Goal: Task Accomplishment & Management: Use online tool/utility

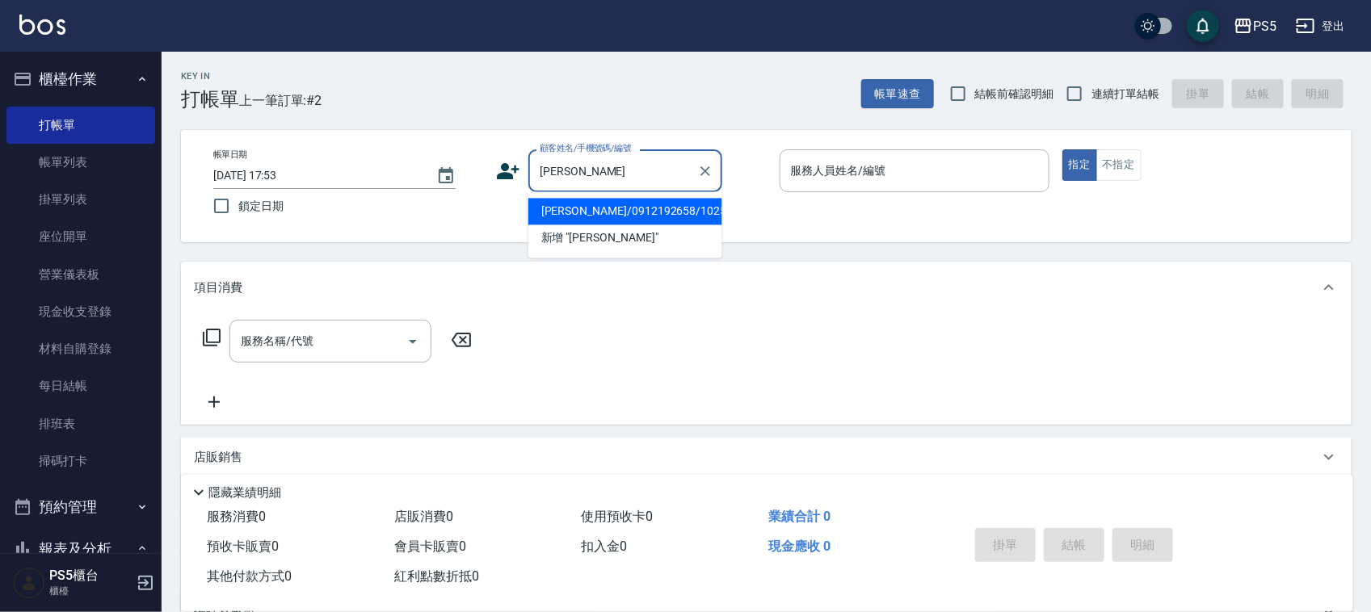
click at [591, 208] on li "[PERSON_NAME]/0912192658/10253" at bounding box center [625, 212] width 194 height 27
type input "[PERSON_NAME]/0912192658/10253"
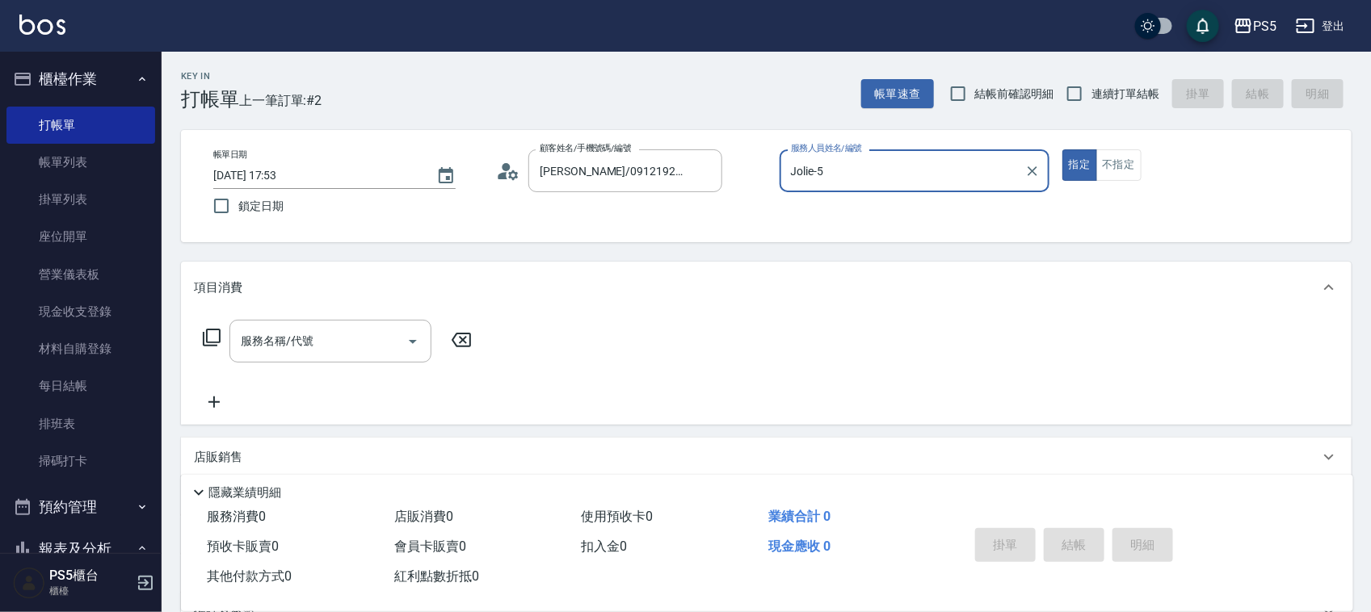
type input "Jolie-5"
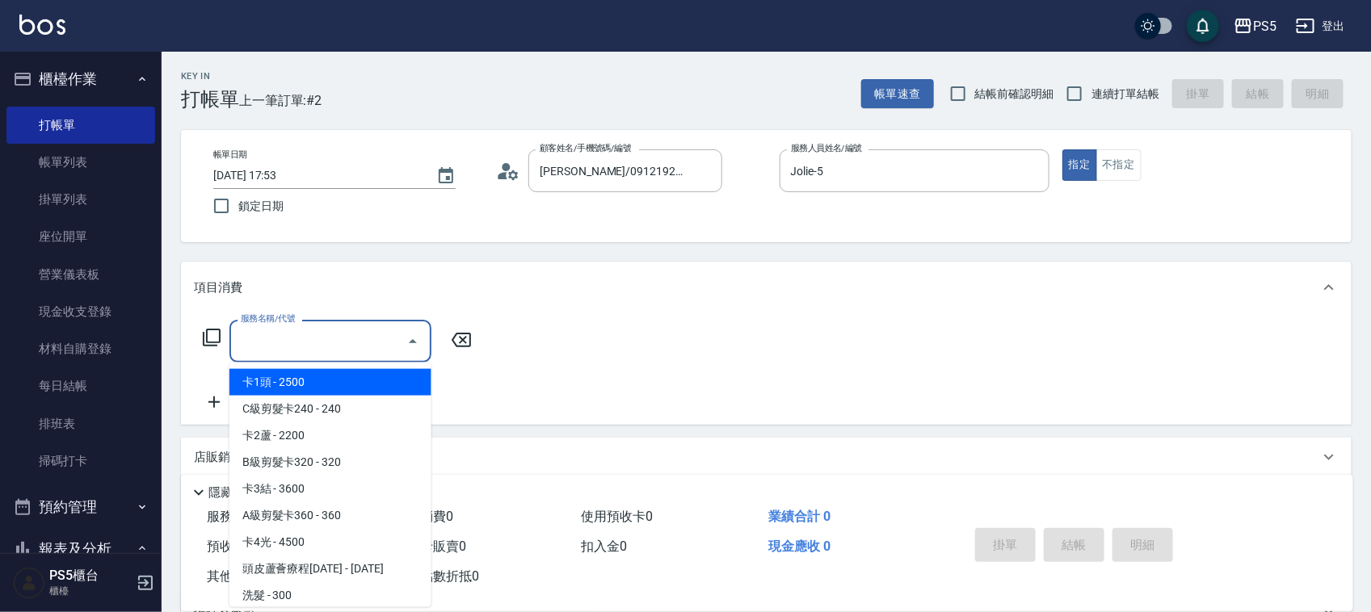
click at [283, 352] on input "服務名稱/代號" at bounding box center [318, 341] width 163 height 28
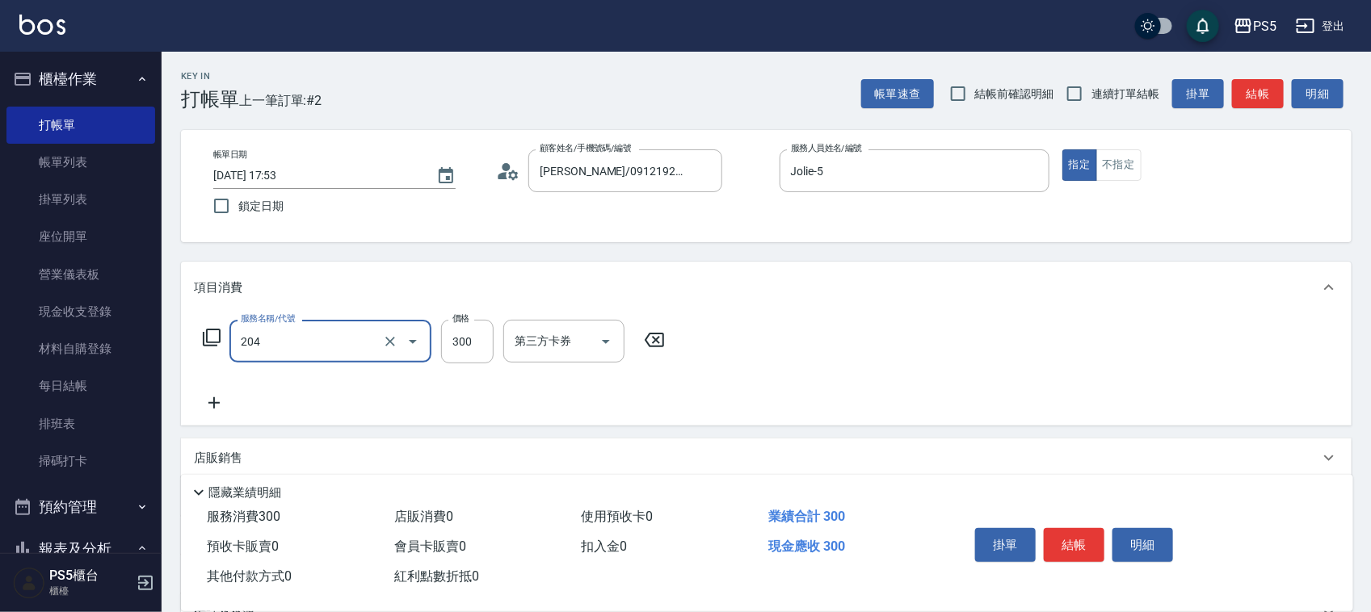
type input "單剪髮300(204)"
type input "500"
click at [1097, 537] on button "結帳" at bounding box center [1074, 545] width 61 height 34
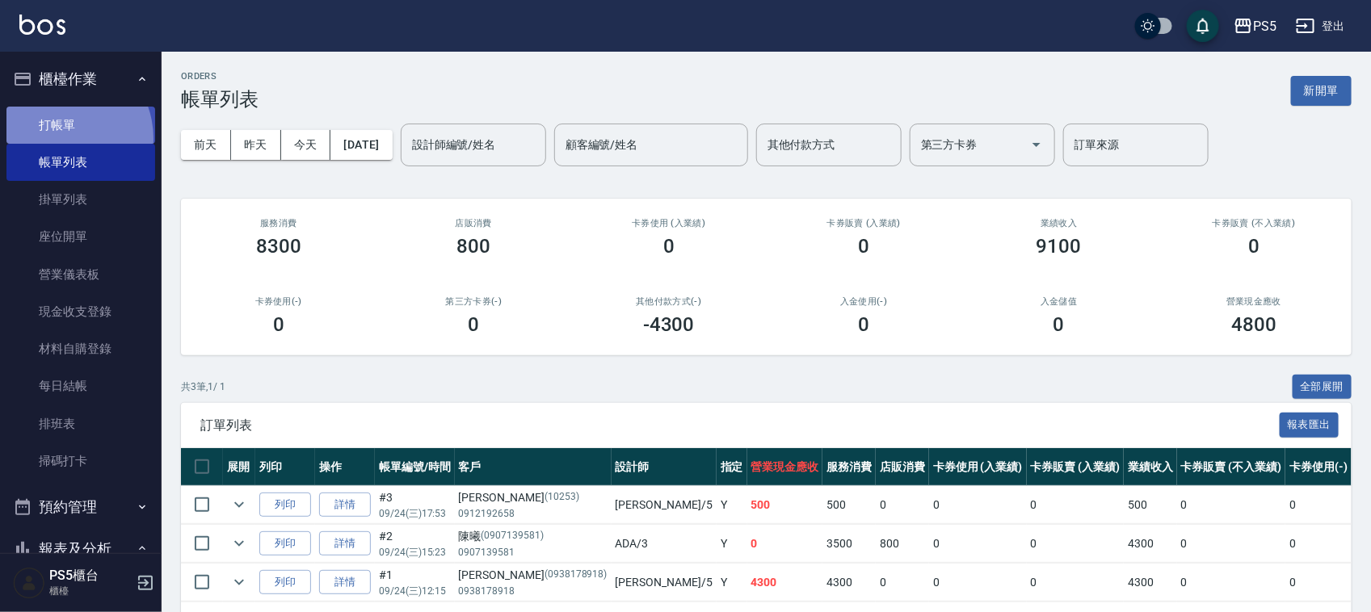
click at [59, 138] on link "打帳單" at bounding box center [80, 125] width 149 height 37
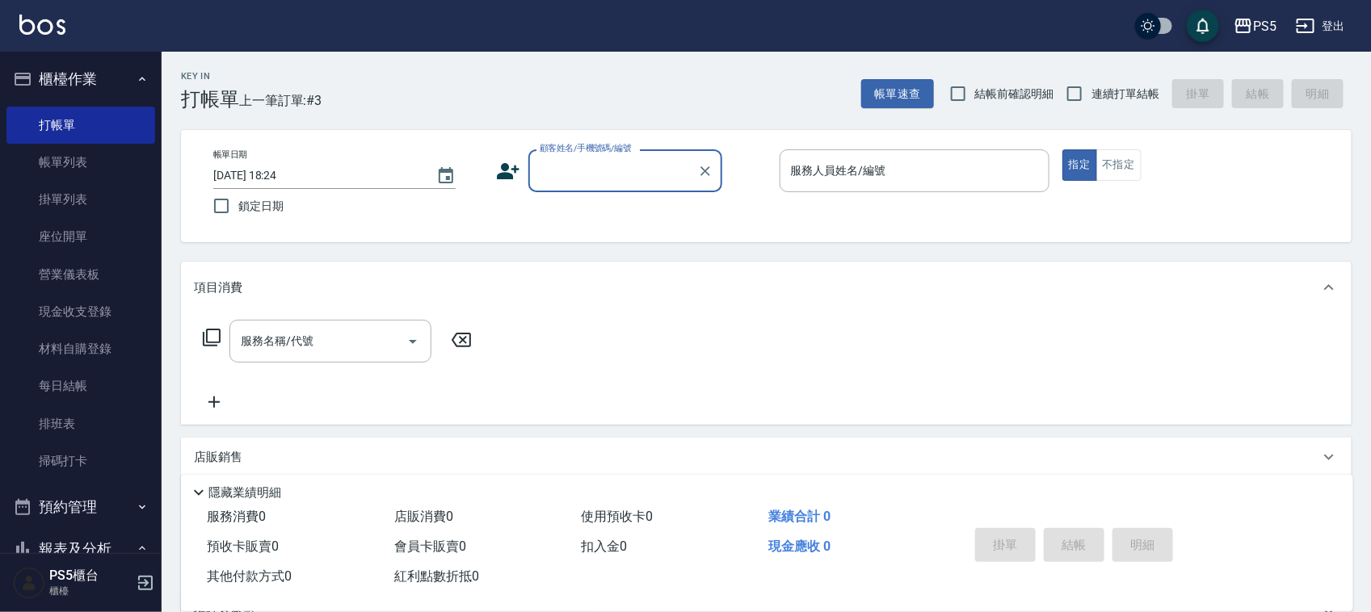
click at [515, 178] on icon at bounding box center [508, 171] width 24 height 24
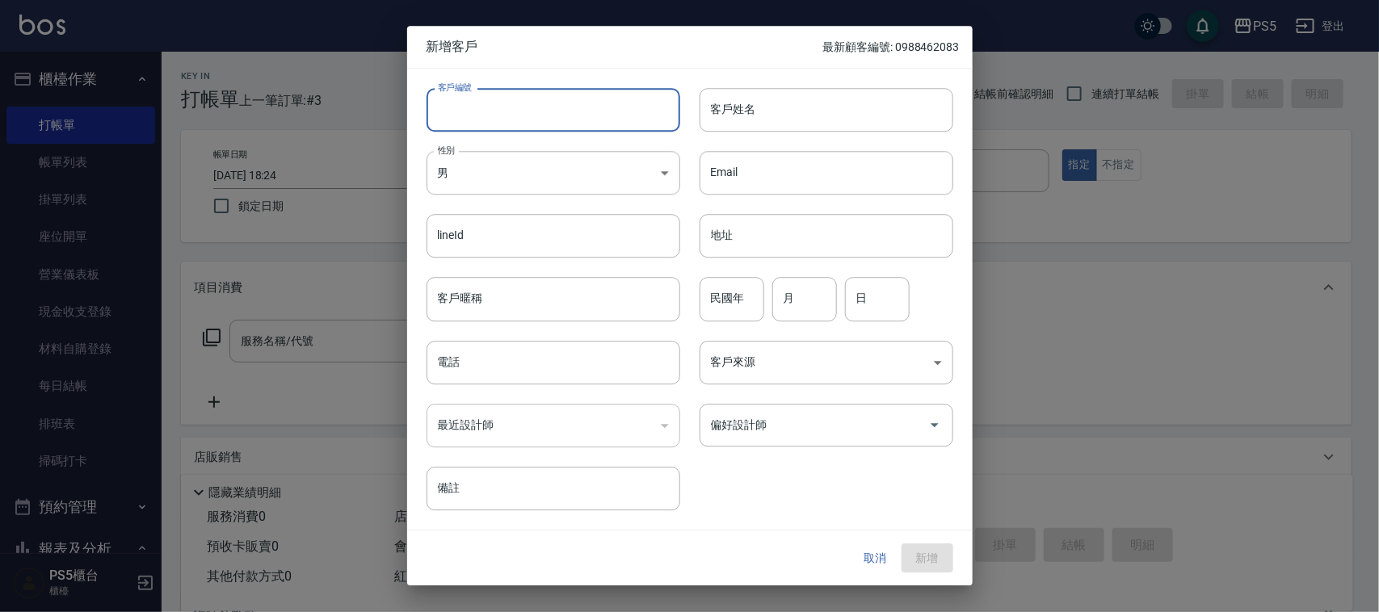
click at [490, 99] on input "客戶編號" at bounding box center [554, 110] width 254 height 44
type input "721008"
click at [481, 174] on body "PS5 登出 櫃檯作業 打帳單 帳單列表 掛單列表 座位開單 營業儀表板 現金收支登錄 材料自購登錄 每日結帳 排班表 掃碼打卡 預約管理 預約管理 單日預約…" at bounding box center [689, 393] width 1379 height 786
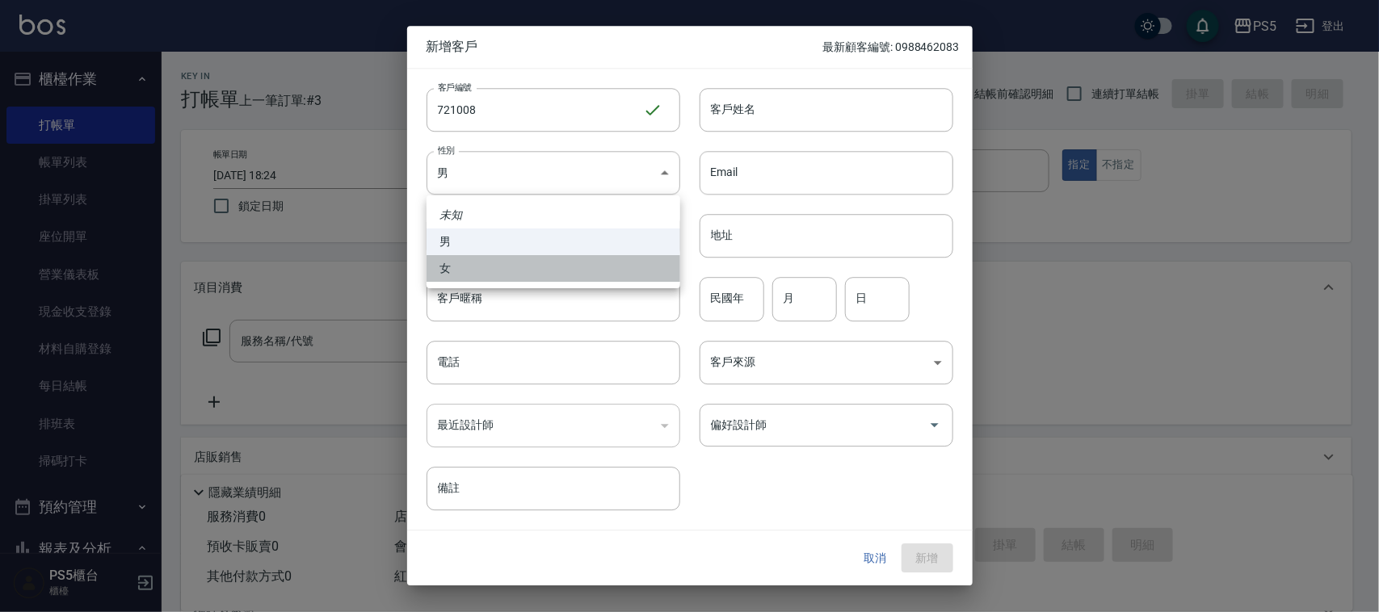
click at [452, 275] on li "女" at bounding box center [554, 268] width 254 height 27
type input "[DEMOGRAPHIC_DATA]"
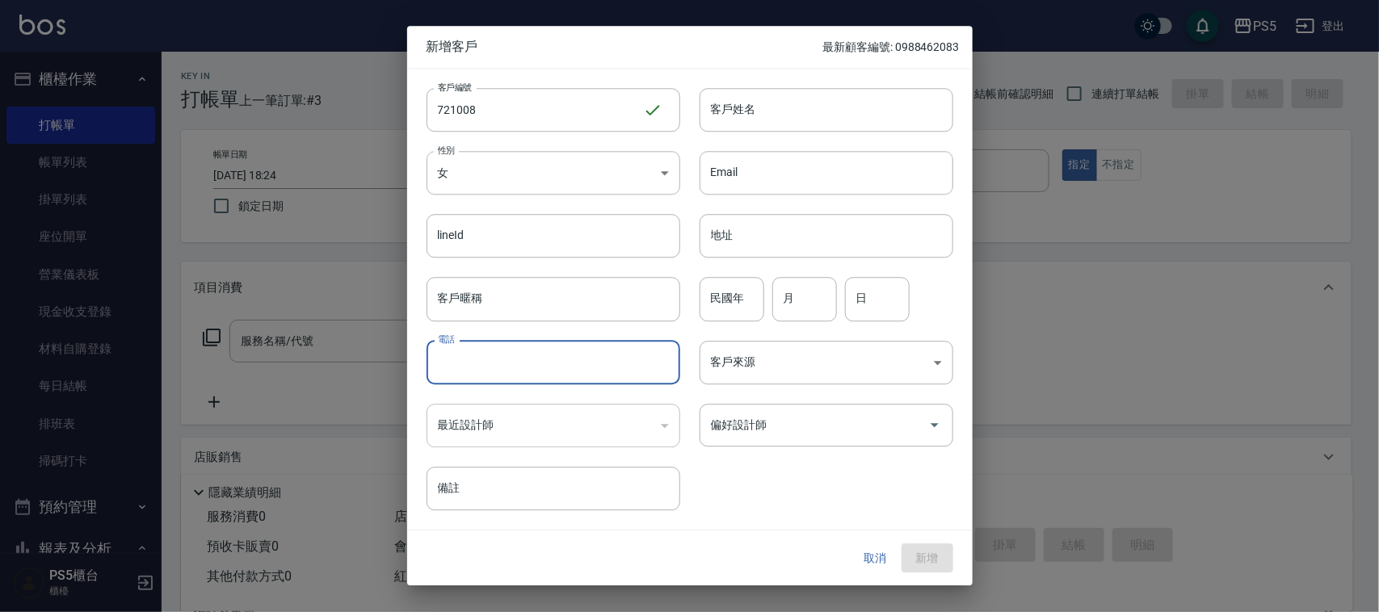
click at [473, 352] on input "電話" at bounding box center [554, 363] width 254 height 44
type input "721008"
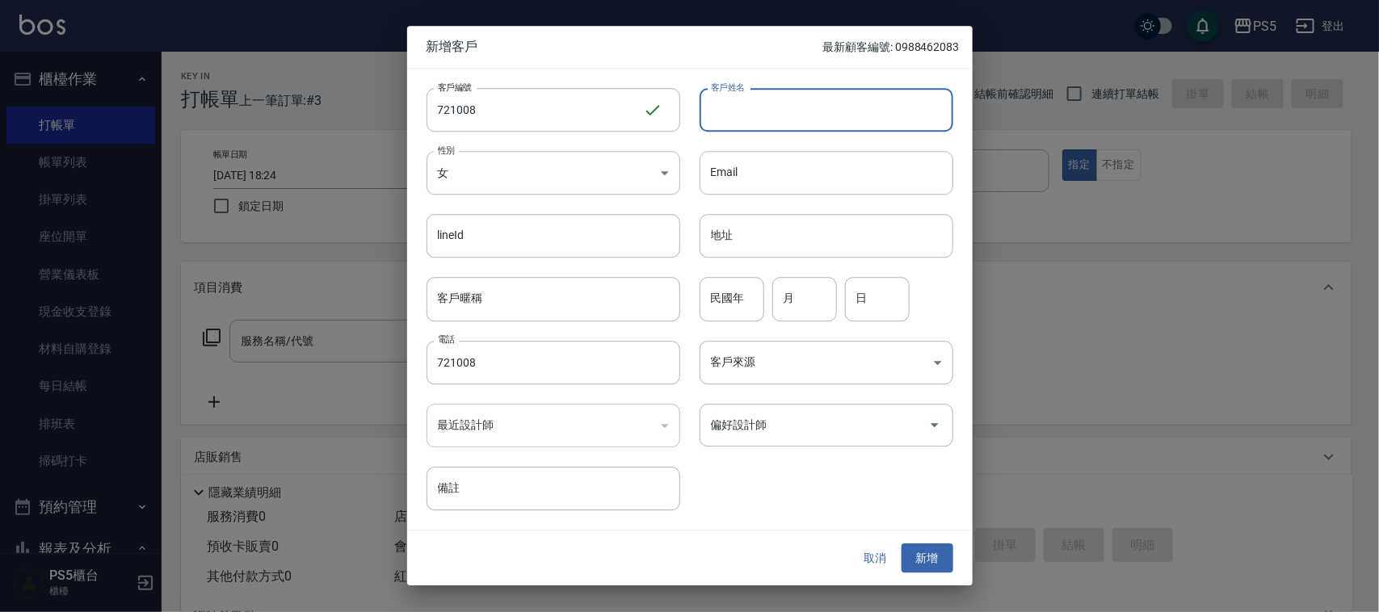
click at [752, 121] on input "客戶姓名" at bounding box center [827, 110] width 254 height 44
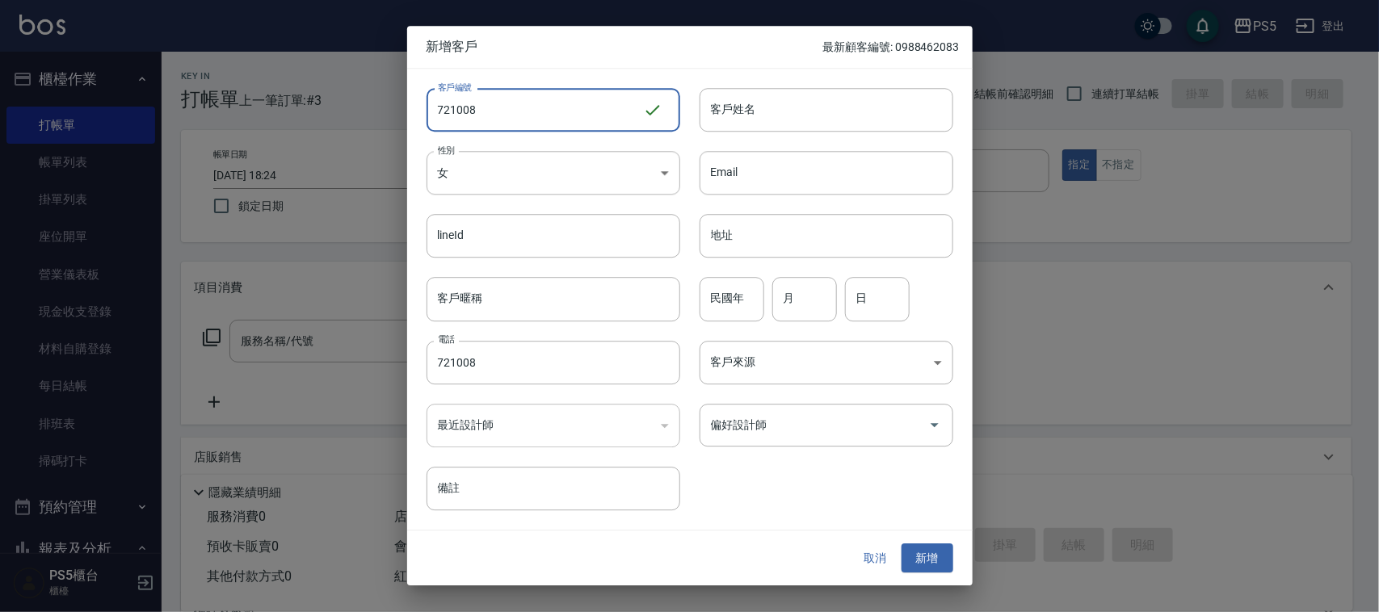
click at [570, 118] on input "721008" at bounding box center [535, 110] width 217 height 44
type input "7"
type input "0960071315"
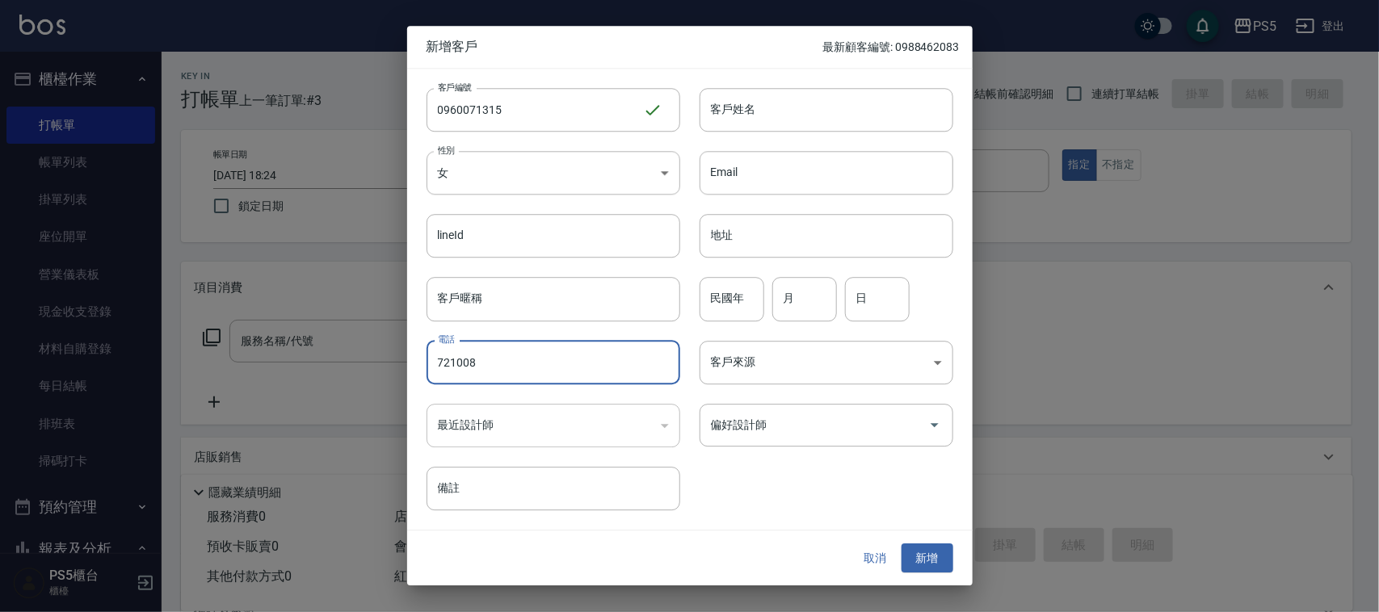
click at [511, 342] on input "721008" at bounding box center [554, 363] width 254 height 44
type input "7"
type input "0960071315"
click at [784, 98] on input "客戶姓名" at bounding box center [827, 110] width 254 height 44
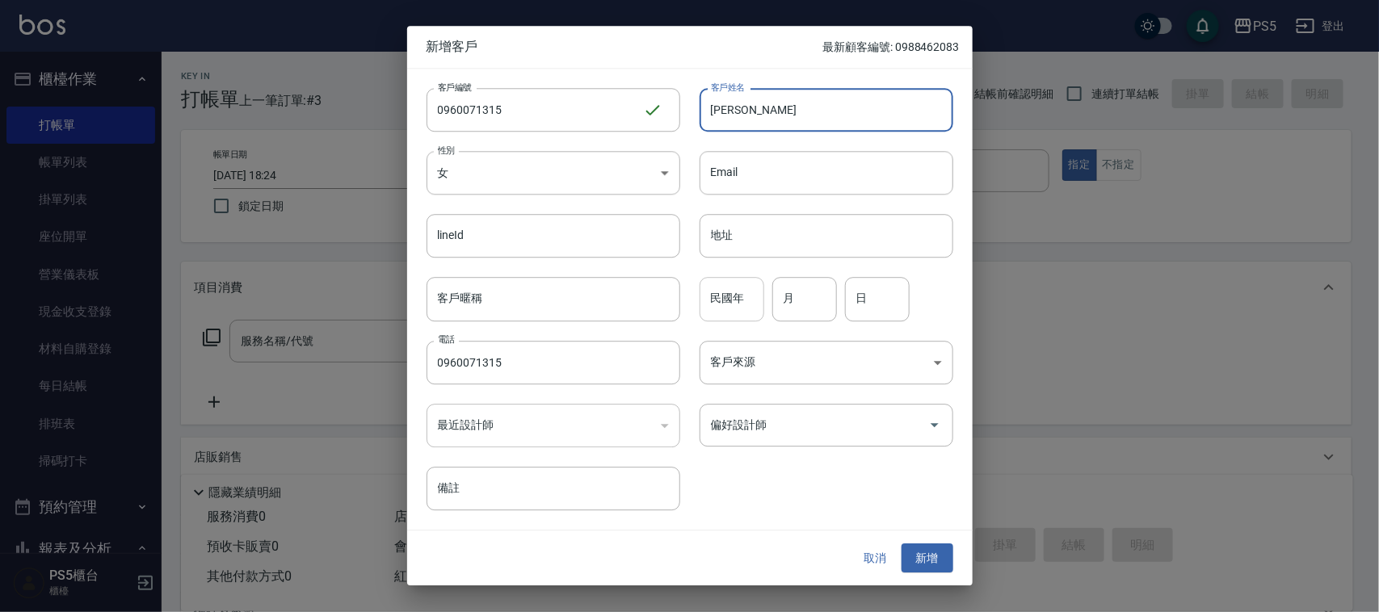
type input "[PERSON_NAME]"
click at [737, 304] on input "民國年" at bounding box center [732, 300] width 65 height 44
type input "72"
type input "10"
type input "8"
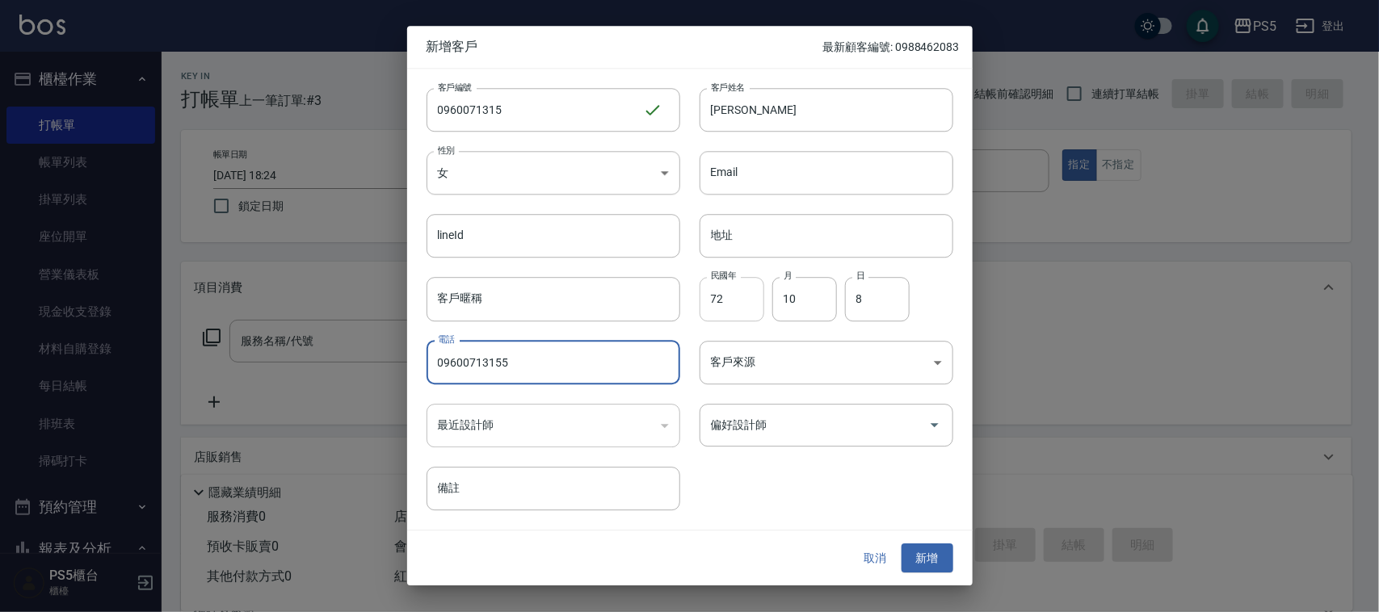
type input "09600713155"
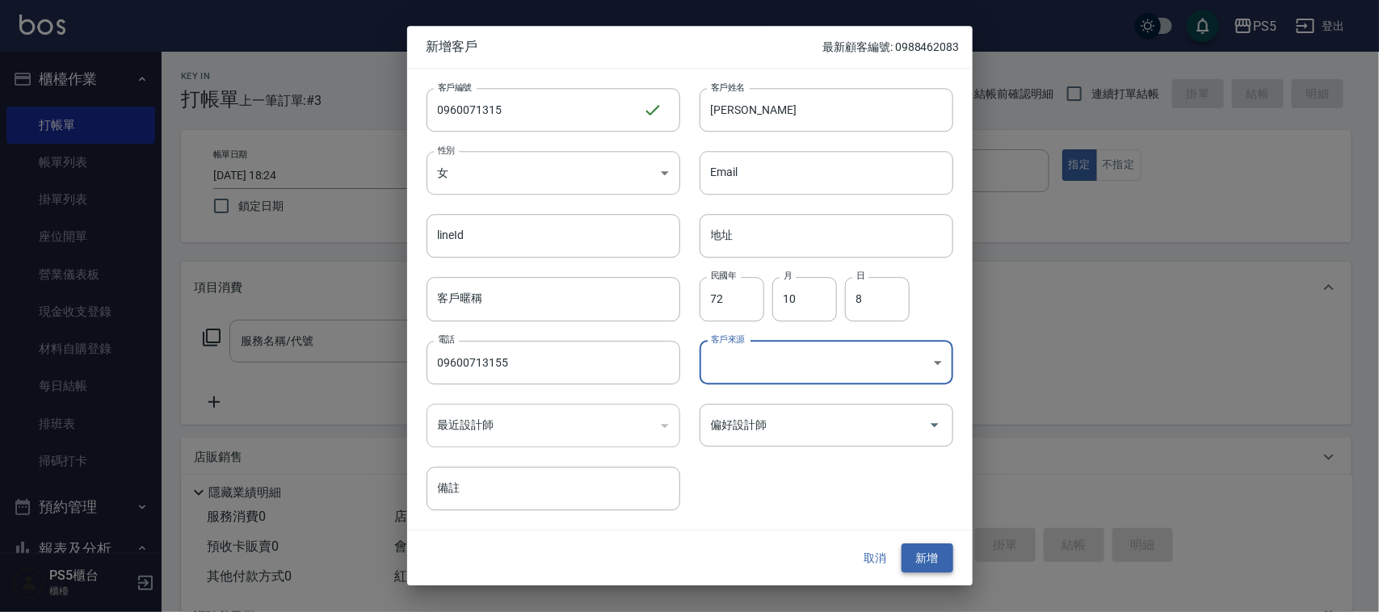
click at [936, 552] on button "新增" at bounding box center [928, 559] width 52 height 30
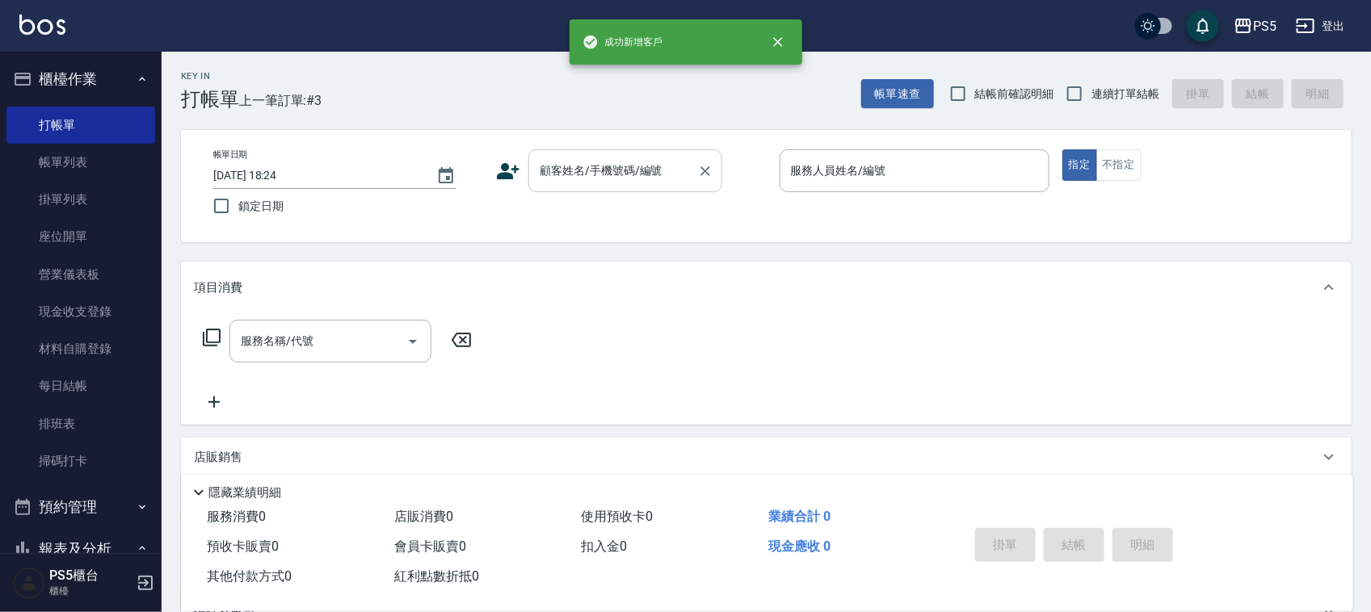
click at [599, 176] on input "顧客姓名/手機號碼/編號" at bounding box center [613, 171] width 155 height 28
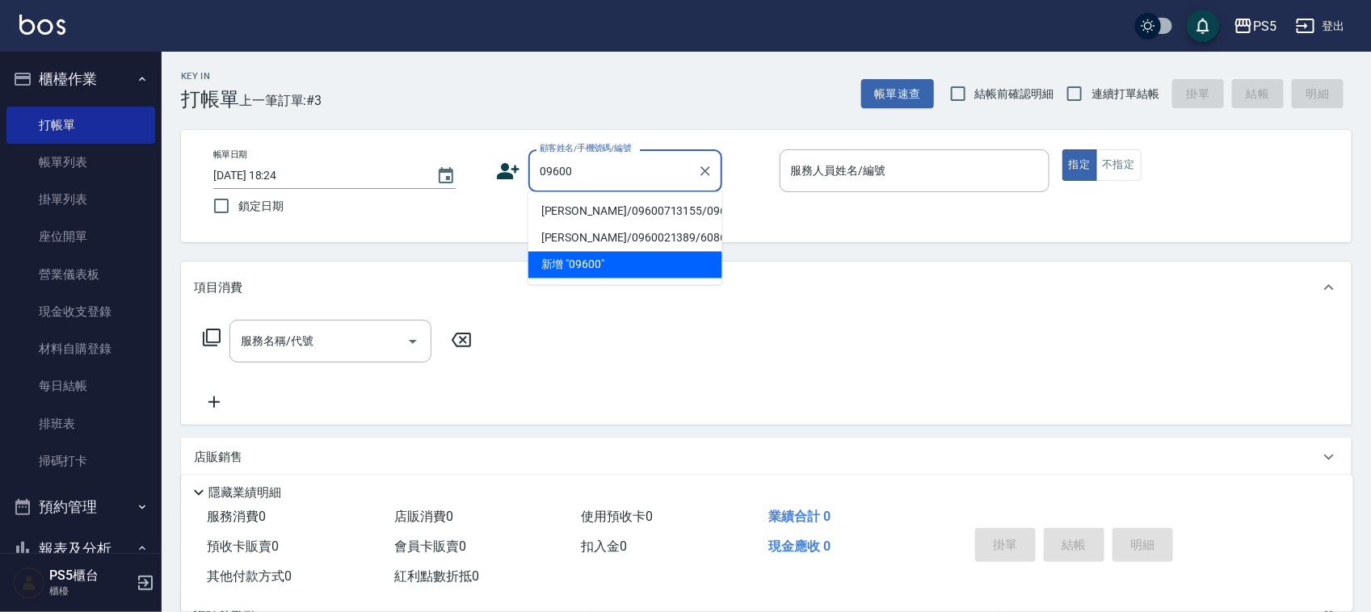
click at [567, 225] on li "[PERSON_NAME]/09600713155/0960071315" at bounding box center [625, 212] width 194 height 27
type input "[PERSON_NAME]/09600713155/0960071315"
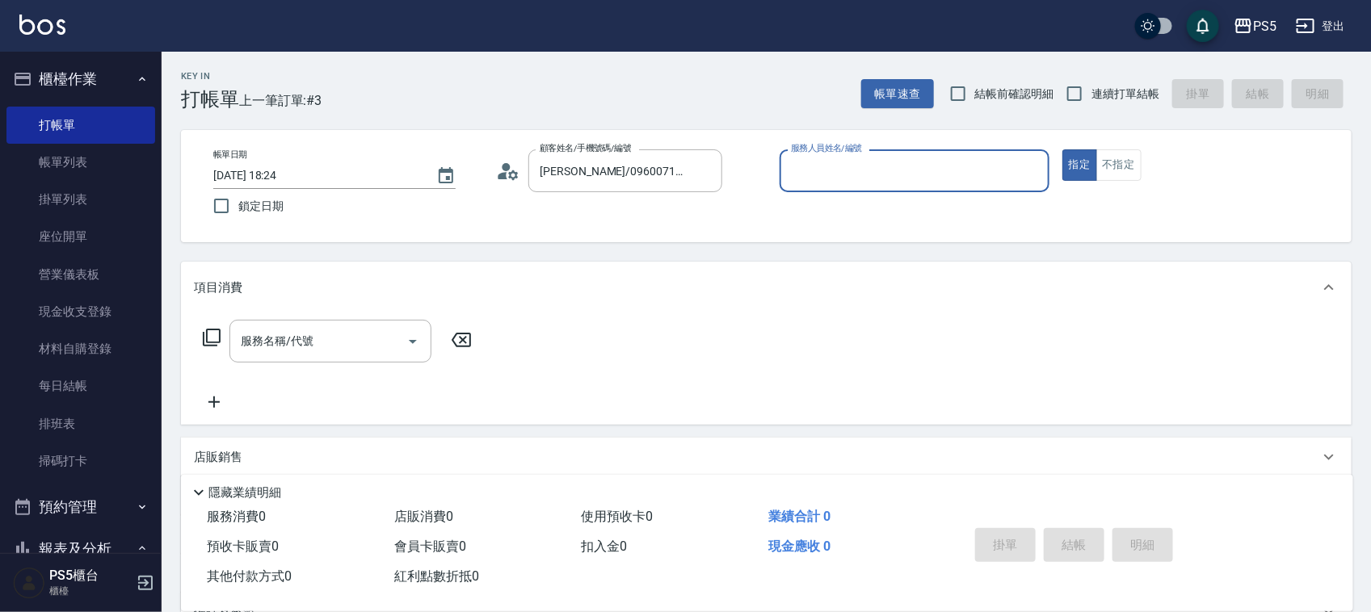
click at [941, 170] on input "服務人員姓名/編號" at bounding box center [914, 171] width 255 height 28
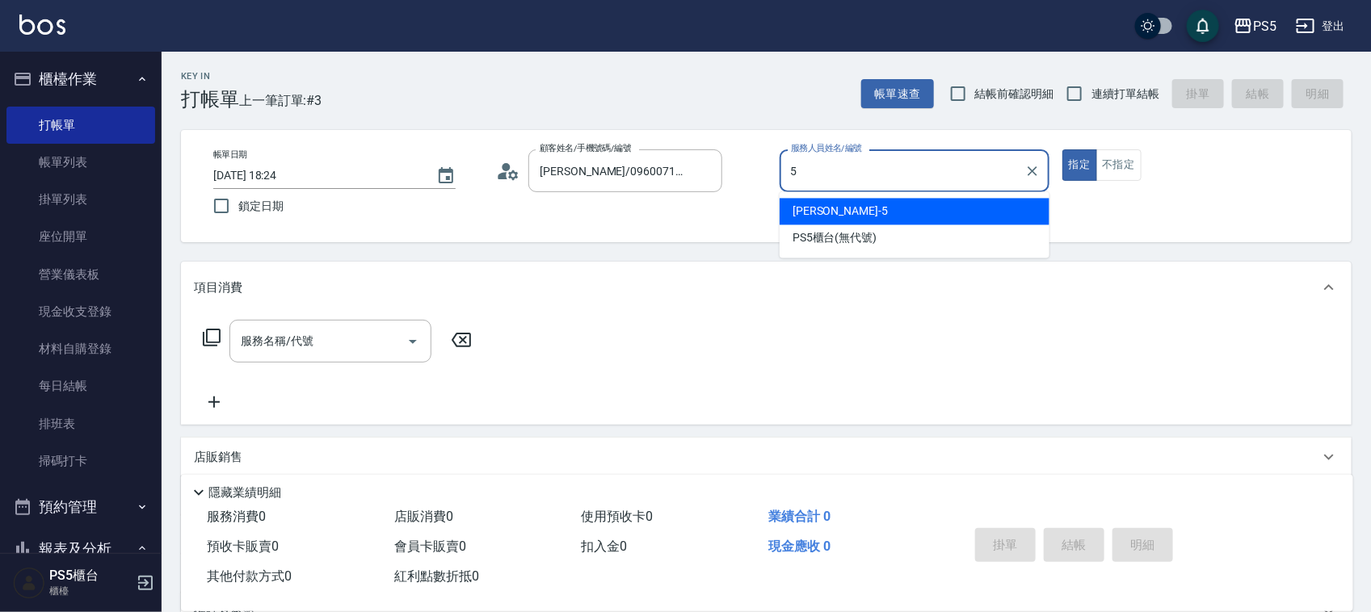
type input "Jolie-5"
type button "true"
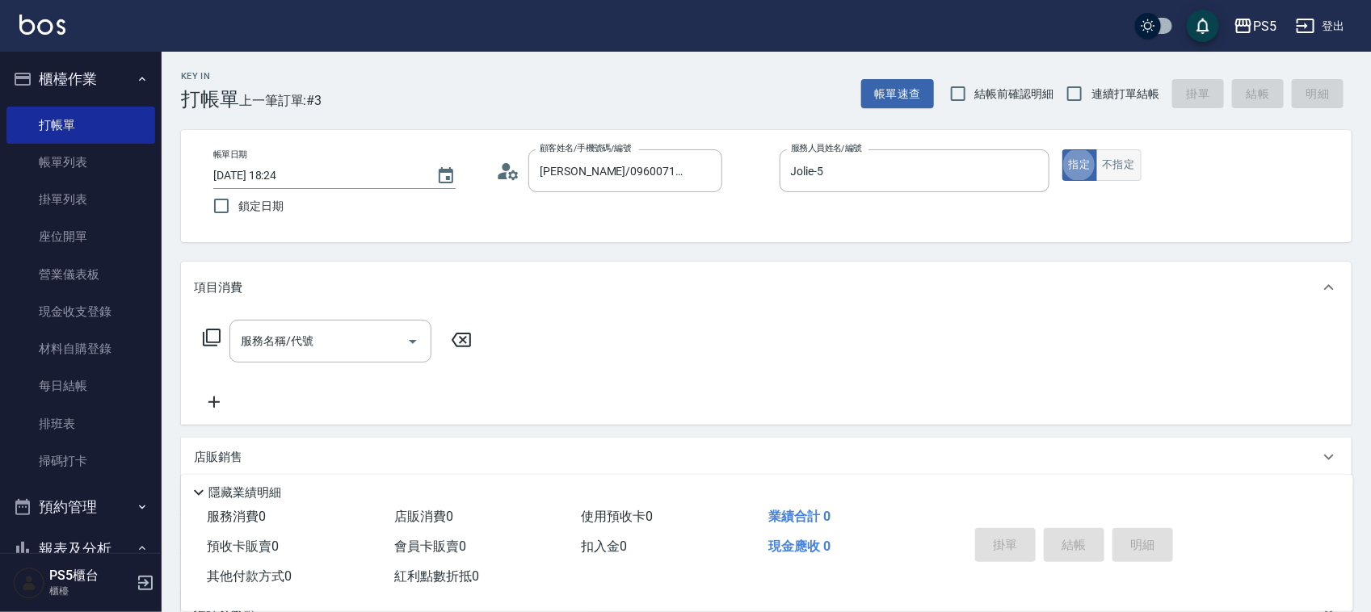
click at [1112, 167] on button "不指定" at bounding box center [1118, 165] width 45 height 32
click at [360, 335] on input "服務名稱/代號" at bounding box center [318, 341] width 163 height 28
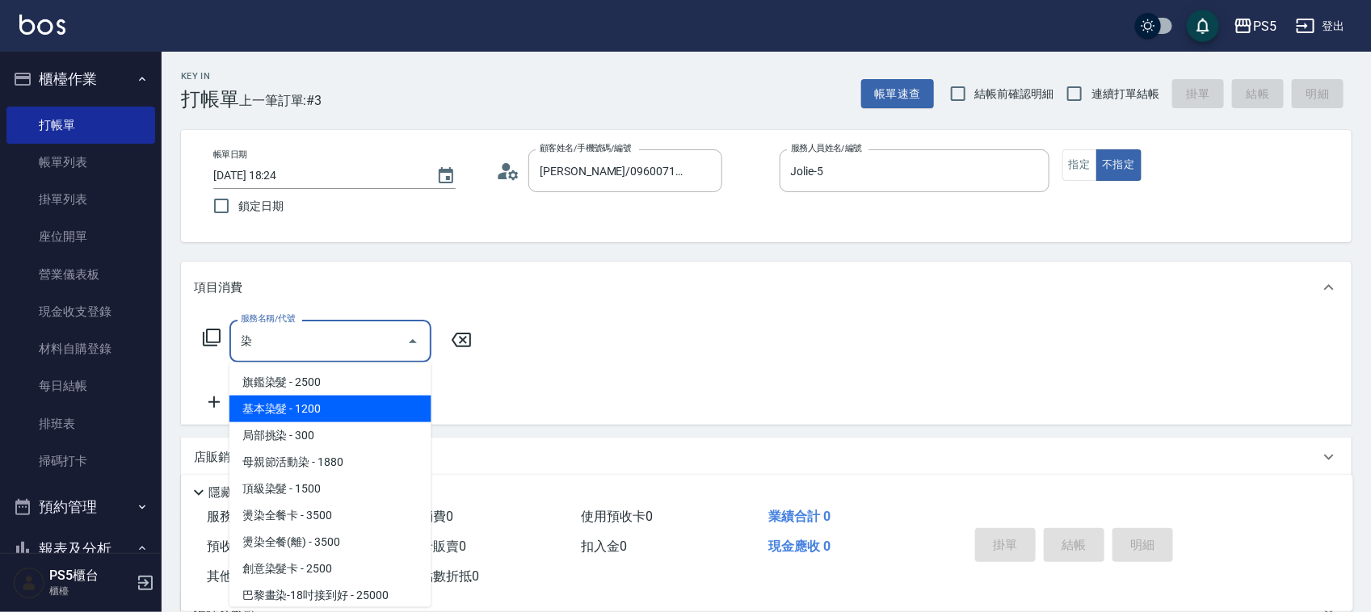
click at [326, 398] on span "基本染髮 - 1200" at bounding box center [330, 409] width 202 height 27
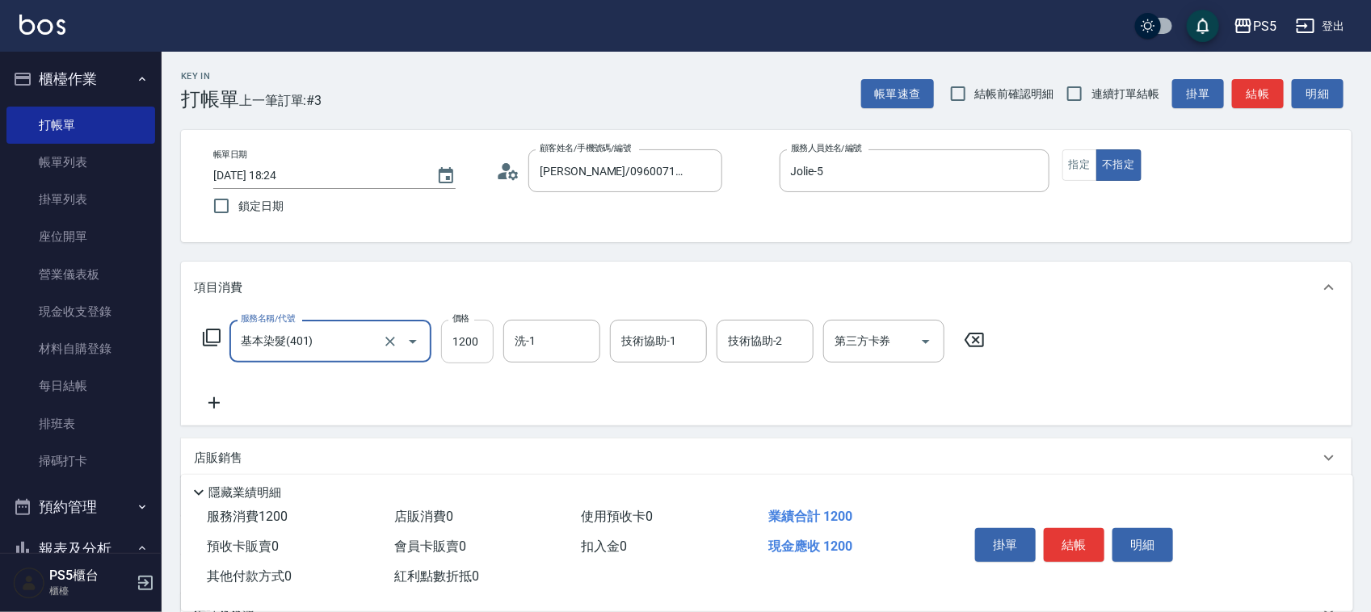
type input "基本染髮(401)"
click at [482, 340] on input "1200" at bounding box center [467, 342] width 53 height 44
type input "2199"
click at [1059, 531] on button "結帳" at bounding box center [1074, 545] width 61 height 34
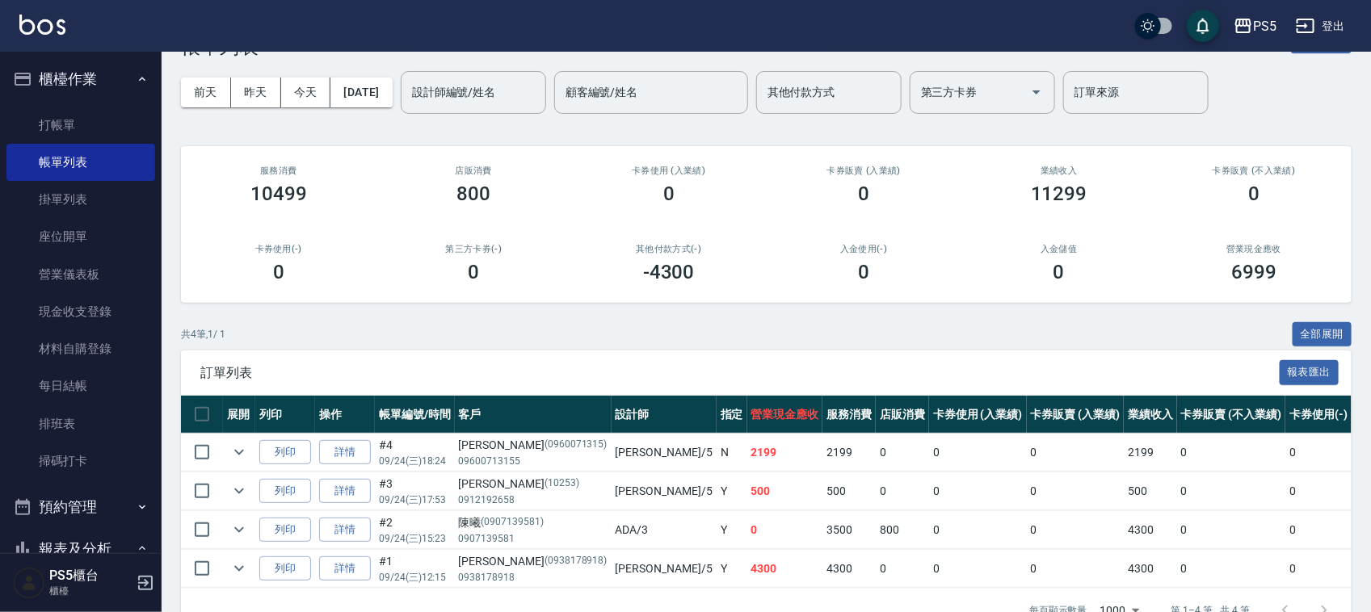
scroll to position [101, 0]
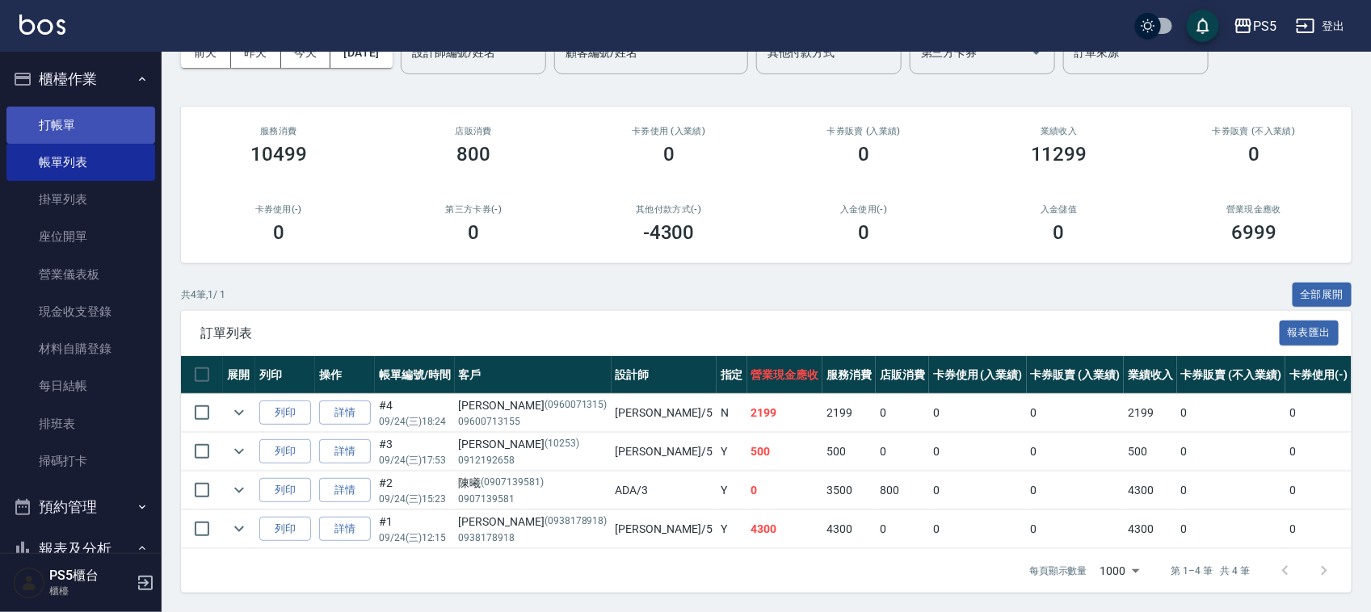
click at [81, 115] on link "打帳單" at bounding box center [80, 125] width 149 height 37
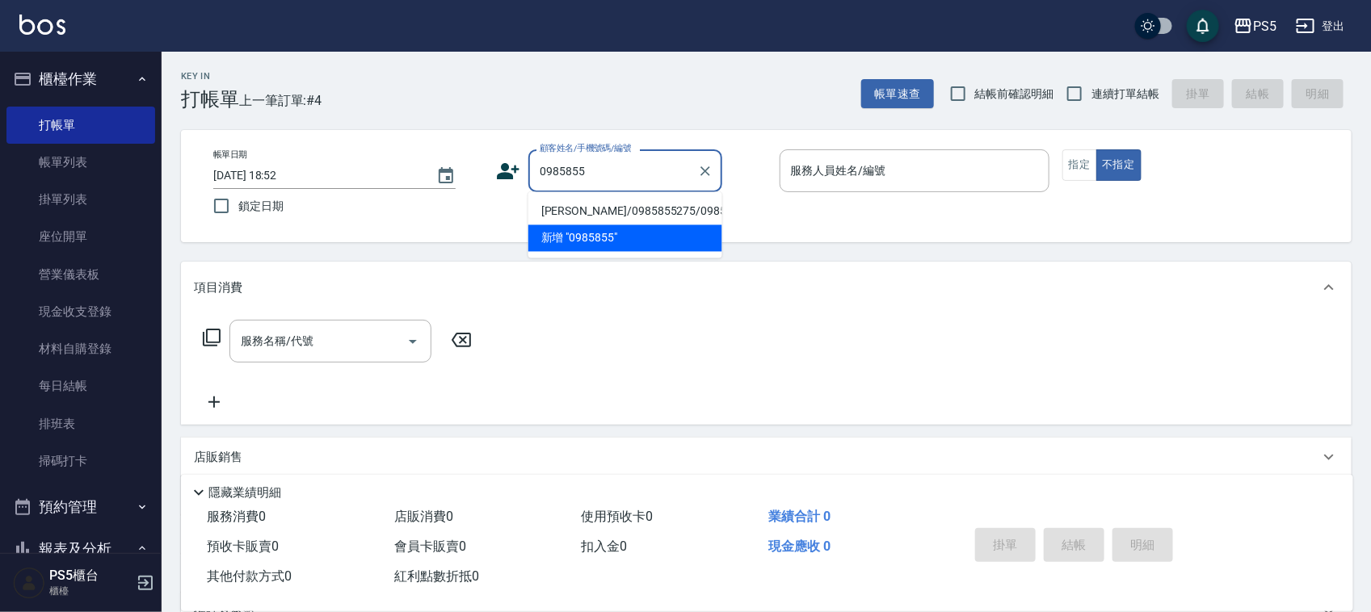
click at [649, 207] on li "[PERSON_NAME]/0985855275/0985855275" at bounding box center [625, 212] width 194 height 27
type input "[PERSON_NAME]/0985855275/0985855275"
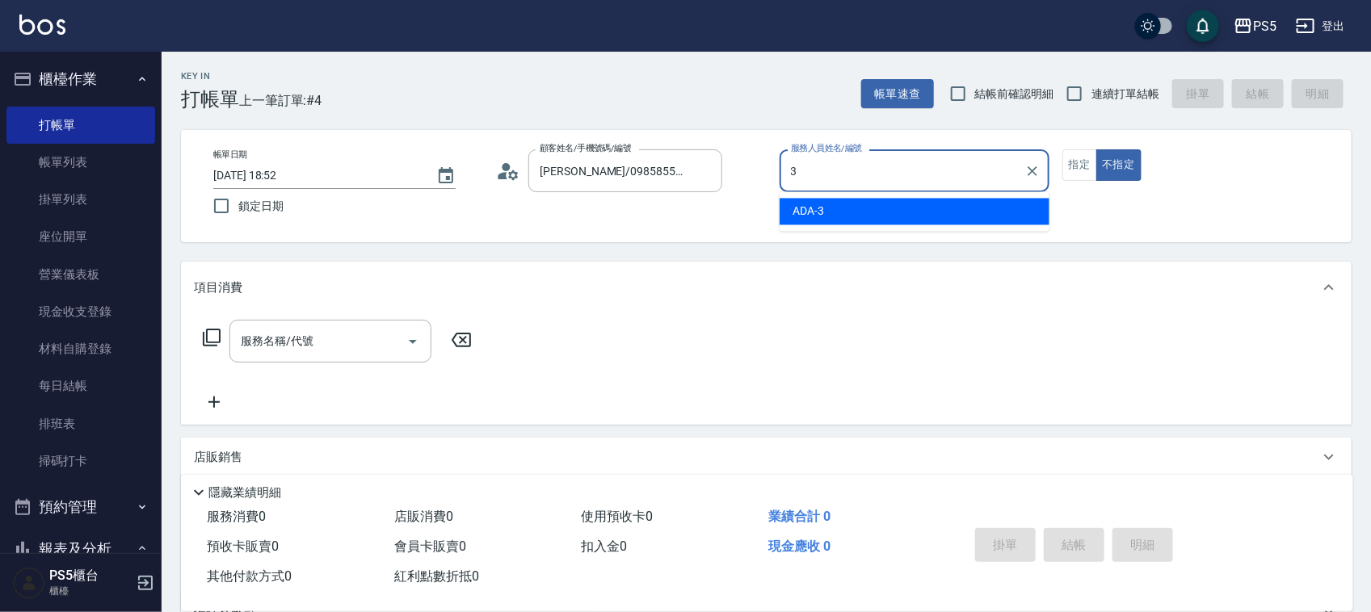
type input "ADA-3"
type button "false"
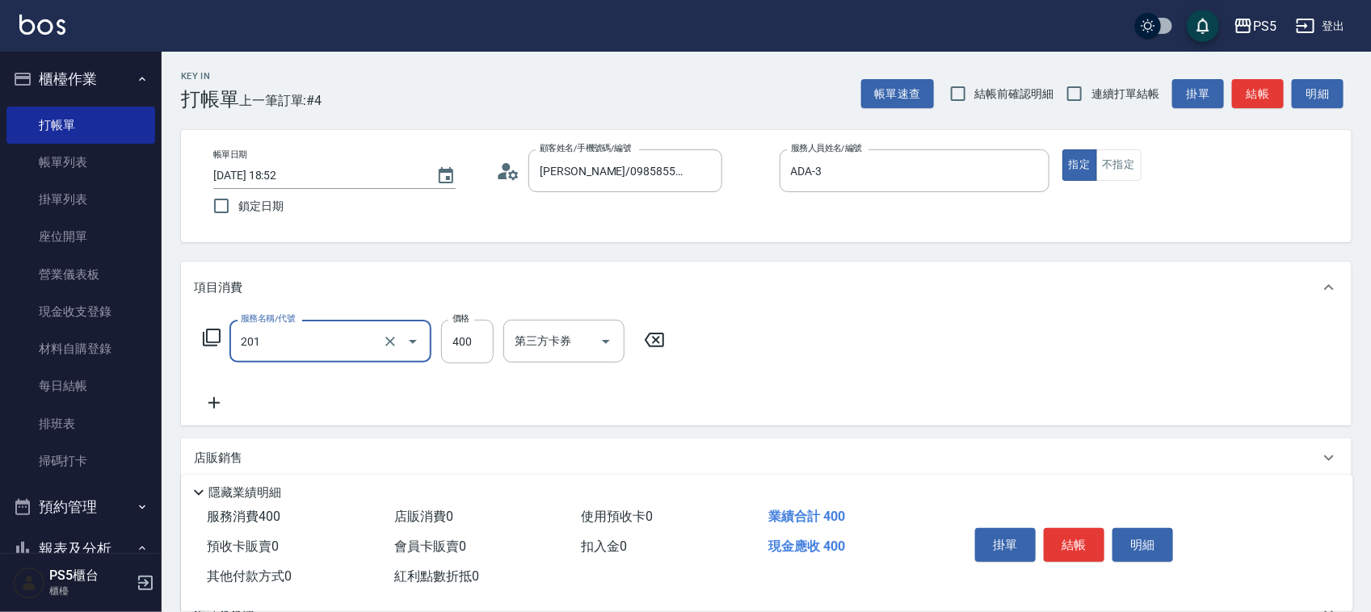
type input "洗剪400(201)"
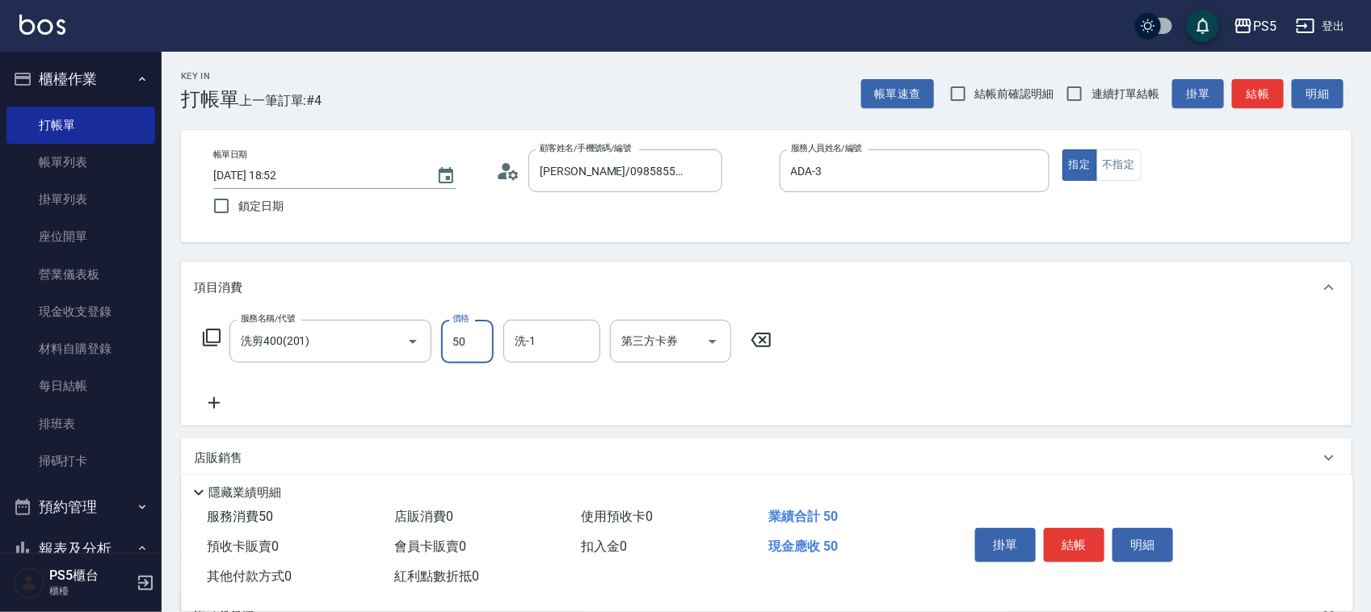
type input "500"
